Goal: Information Seeking & Learning: Check status

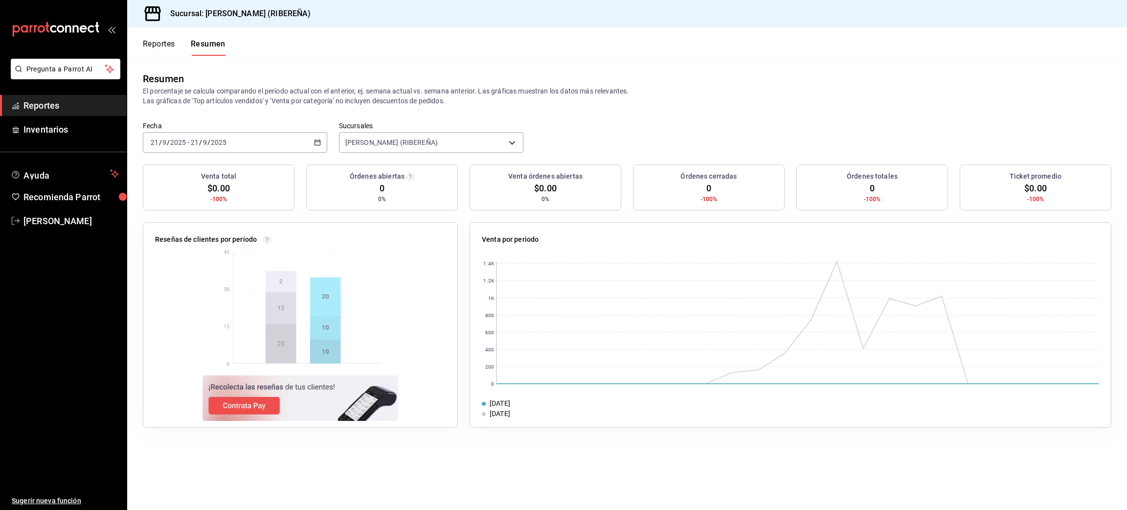
click at [163, 50] on button "Reportes" at bounding box center [159, 47] width 32 height 17
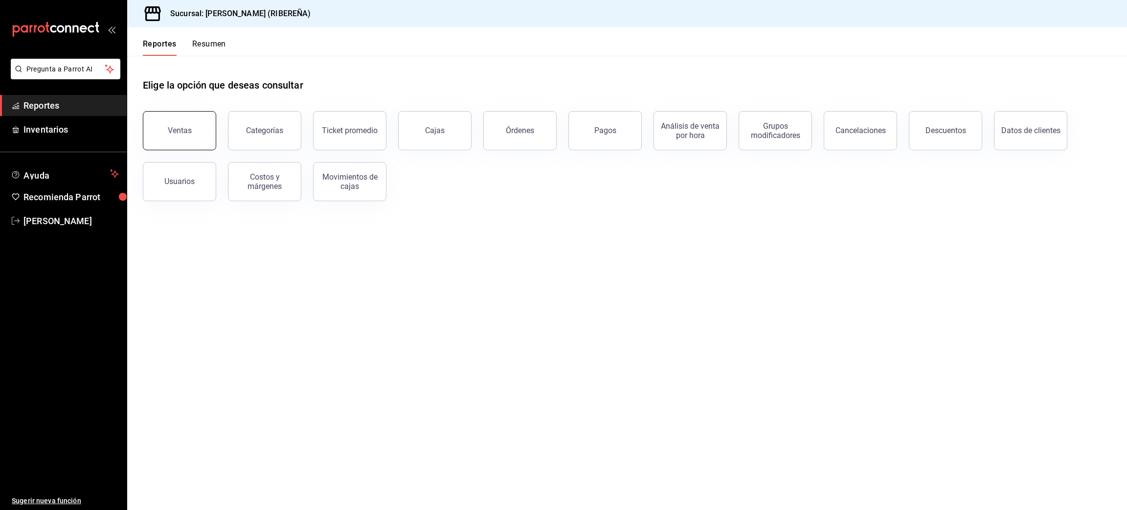
click at [189, 132] on div "Ventas" at bounding box center [180, 130] width 24 height 9
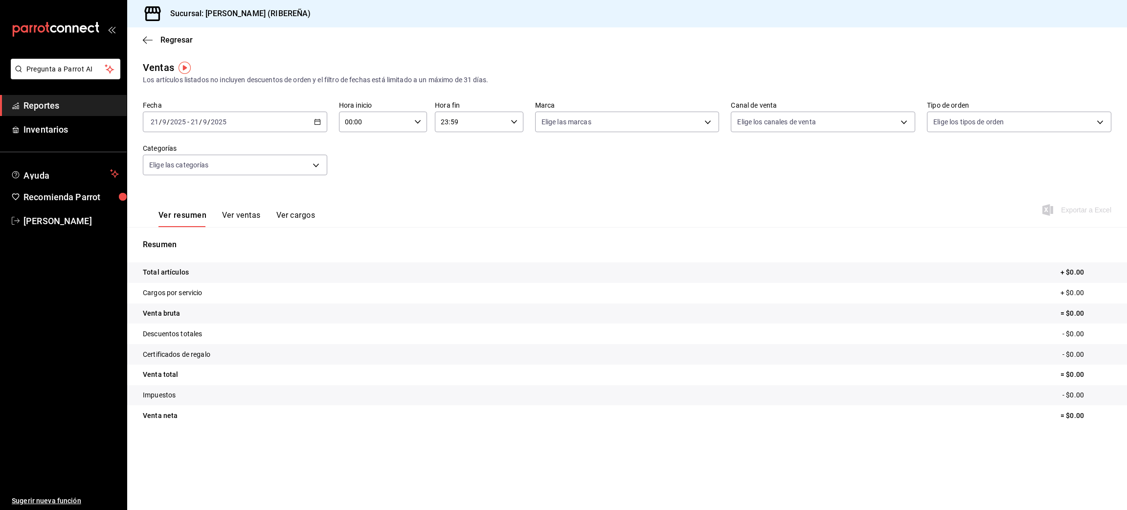
click at [312, 125] on div "[DATE] [DATE] - [DATE] [DATE]" at bounding box center [235, 122] width 184 height 21
click at [190, 239] on span "Rango de fechas" at bounding box center [189, 239] width 76 height 10
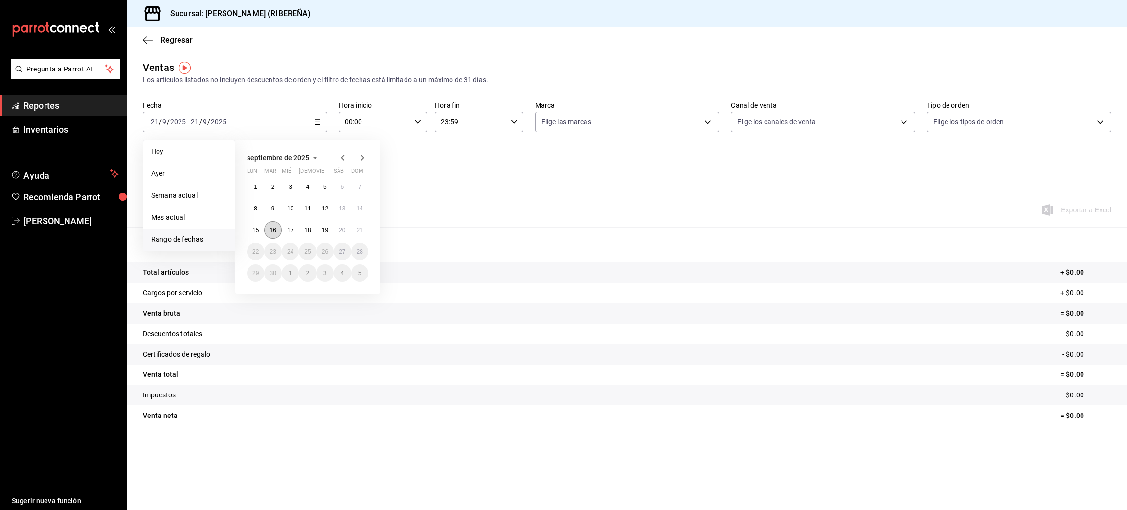
click at [275, 231] on abbr "16" at bounding box center [273, 230] width 6 height 7
click at [294, 232] on button "17" at bounding box center [290, 230] width 17 height 18
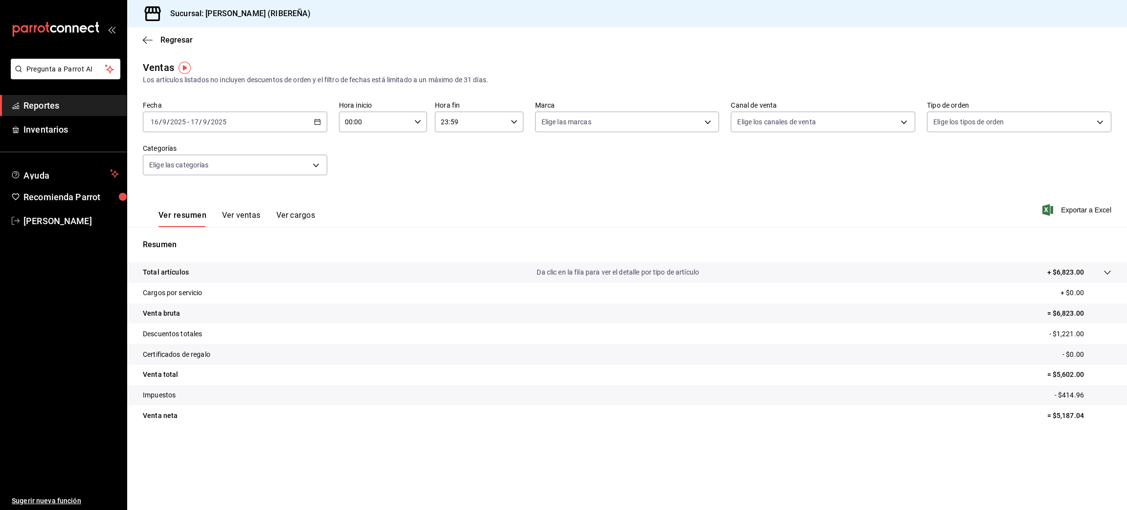
click at [246, 211] on button "Ver ventas" at bounding box center [241, 218] width 39 height 17
